Goal: Check status: Check status

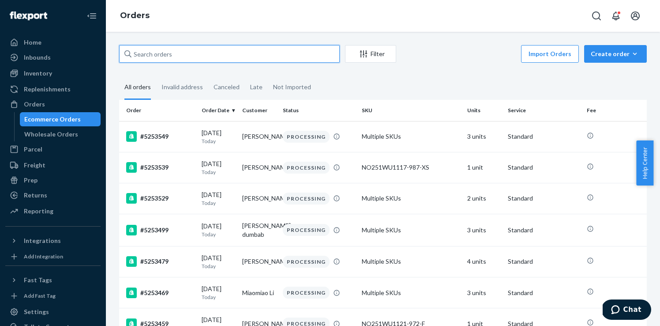
click at [153, 53] on input "text" at bounding box center [229, 54] width 221 height 18
paste input "5248619"
type input "5248619"
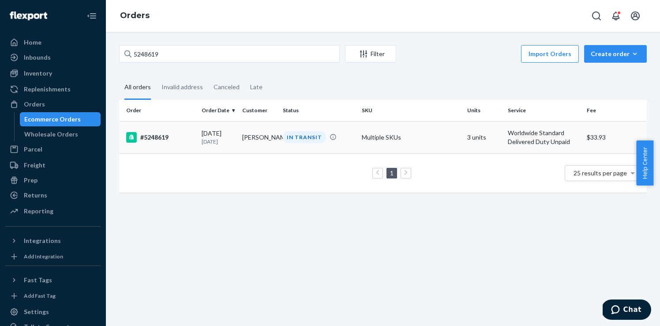
click at [148, 133] on div "#5248619" at bounding box center [160, 137] width 68 height 11
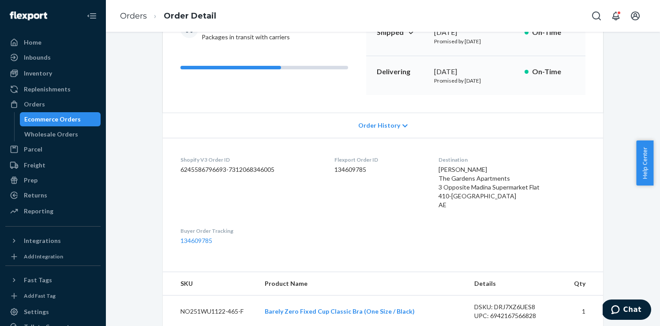
scroll to position [398, 0]
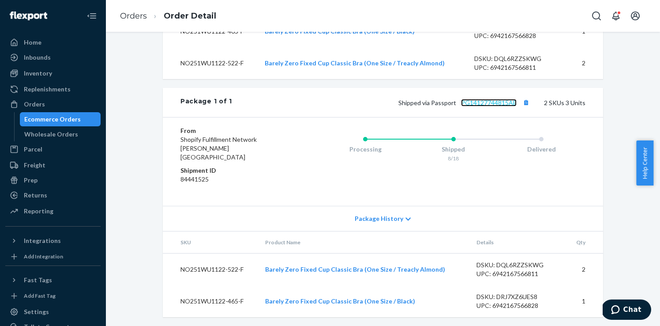
click at [491, 106] on link "PG14127744815AE" at bounding box center [489, 103] width 56 height 8
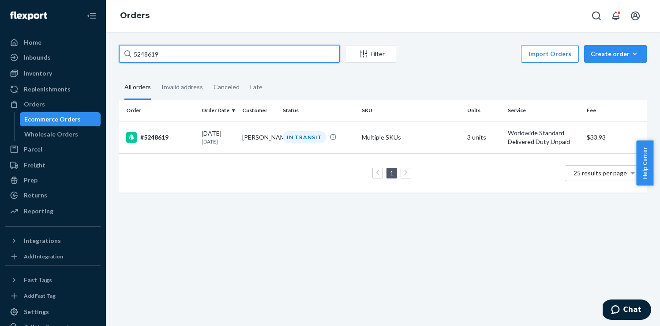
drag, startPoint x: 161, startPoint y: 53, endPoint x: 94, endPoint y: 45, distance: 66.7
click at [95, 45] on div "Home Inbounds Shipping Plans Problems Inventory Products Replenishments Orders …" at bounding box center [330, 163] width 660 height 326
paste input "08088"
type input "5080889"
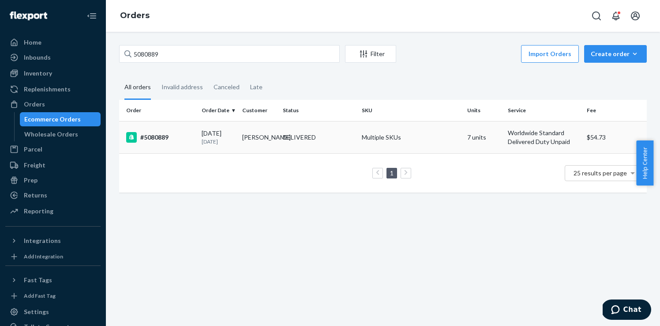
click at [156, 134] on div "#5080889" at bounding box center [160, 137] width 68 height 11
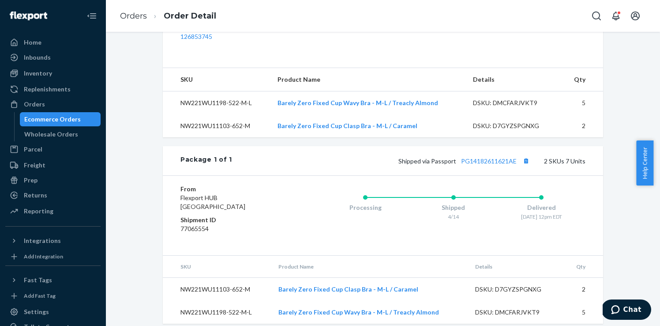
scroll to position [313, 0]
